Goal: Task Accomplishment & Management: Manage account settings

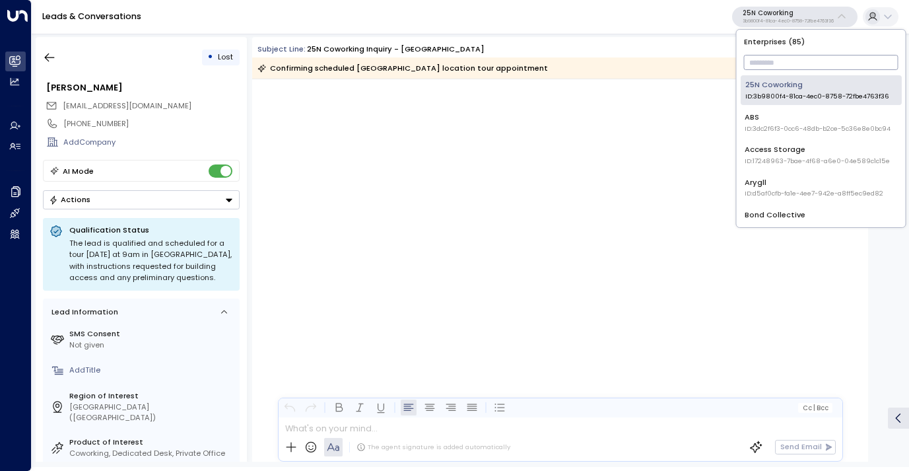
scroll to position [3737, 0]
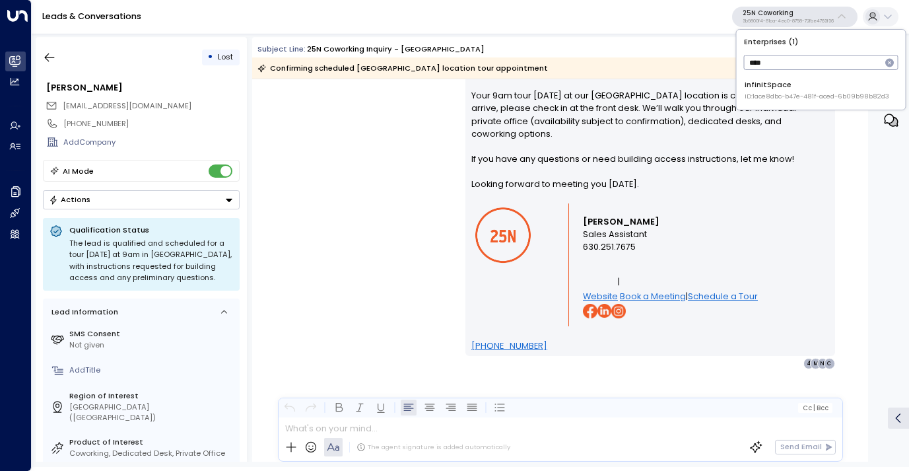
type input "****"
click at [781, 94] on span "ID: 1ace8dbc-b47e-481f-aced-6b09b98b82d3" at bounding box center [816, 96] width 145 height 9
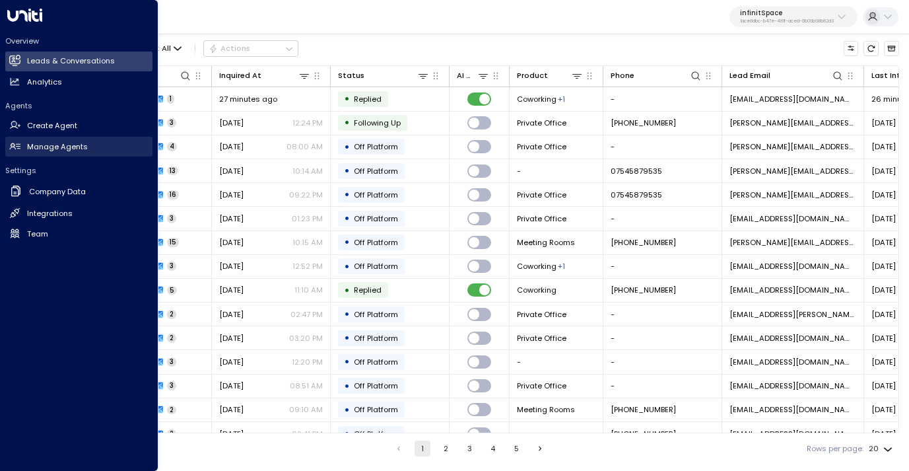
click at [40, 147] on h2 "Manage Agents" at bounding box center [57, 146] width 61 height 11
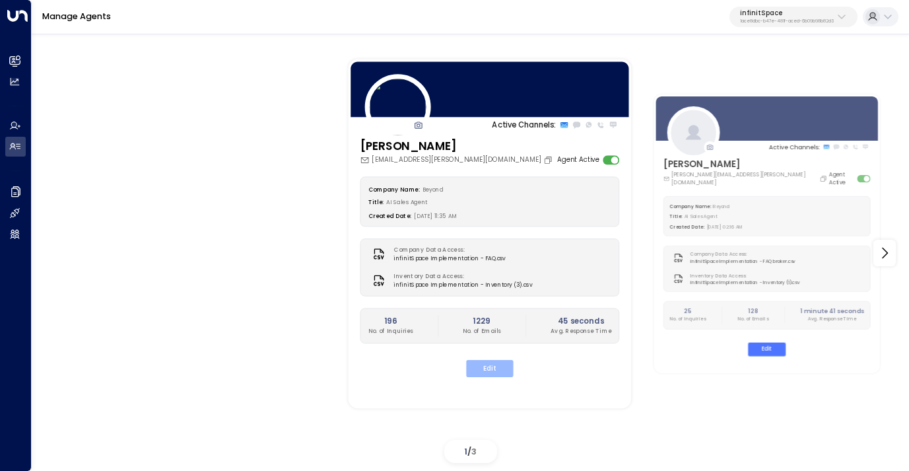
click at [482, 368] on button "Edit" at bounding box center [489, 368] width 47 height 17
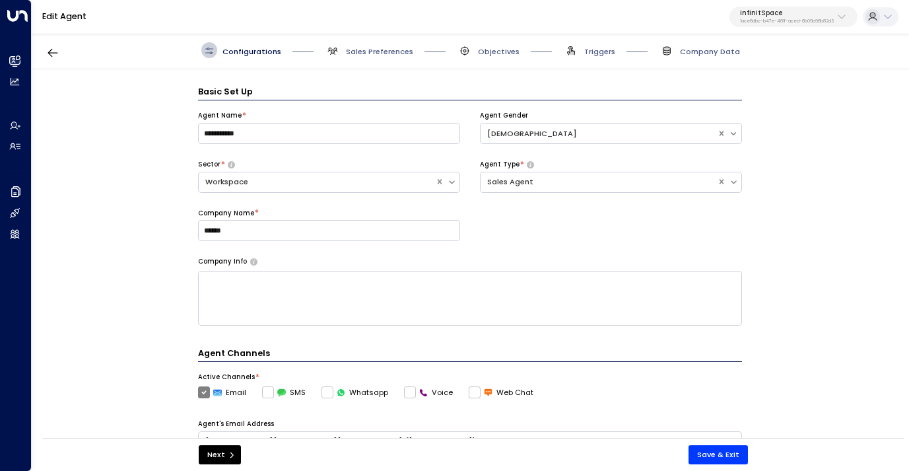
scroll to position [16, 0]
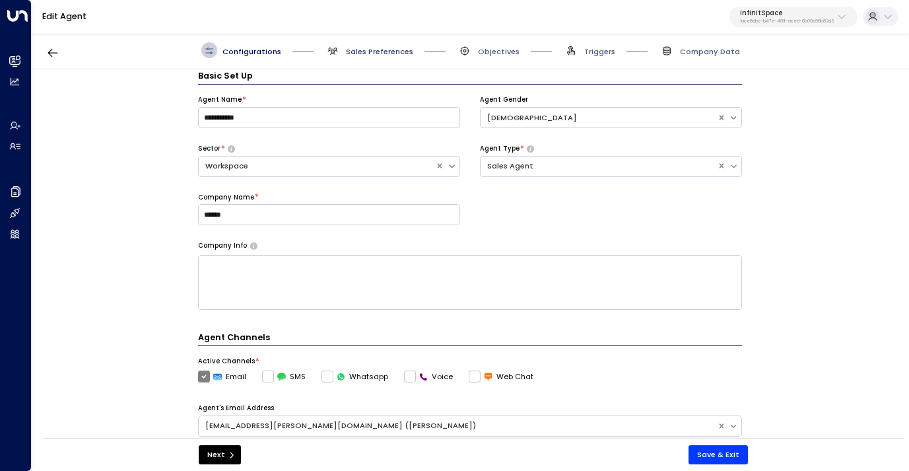
click at [385, 51] on span "Sales Preferences" at bounding box center [379, 51] width 67 height 11
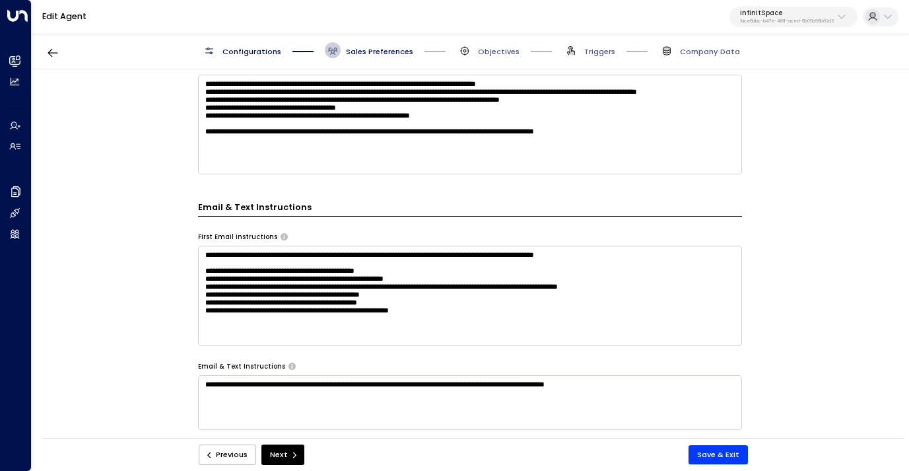
scroll to position [416, 0]
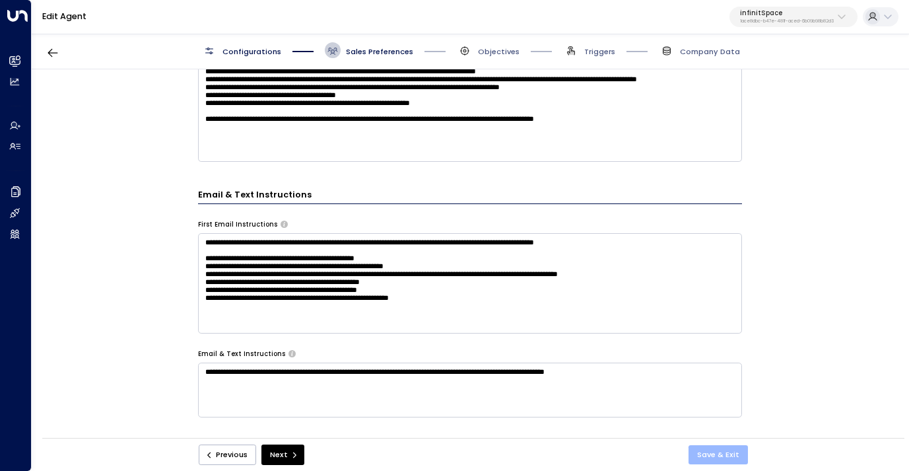
click at [710, 451] on button "Save & Exit" at bounding box center [717, 454] width 59 height 19
